Goal: Communication & Community: Participate in discussion

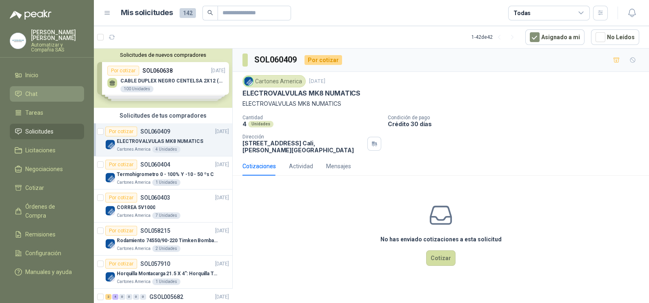
click at [26, 94] on link "Chat" at bounding box center [47, 94] width 74 height 16
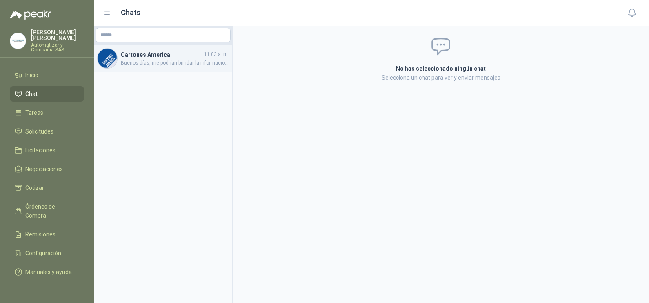
click at [165, 57] on h4 "Cartones America" at bounding box center [162, 54] width 82 height 9
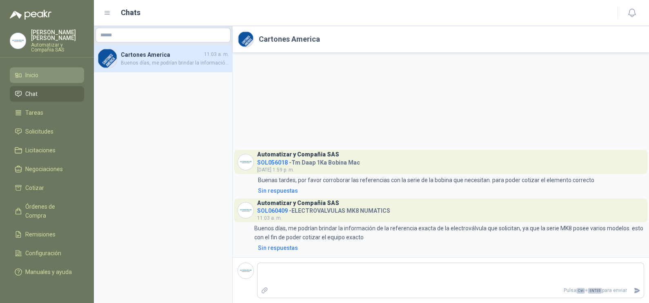
click at [36, 75] on link "Inicio" at bounding box center [47, 75] width 74 height 16
